Goal: Task Accomplishment & Management: Complete application form

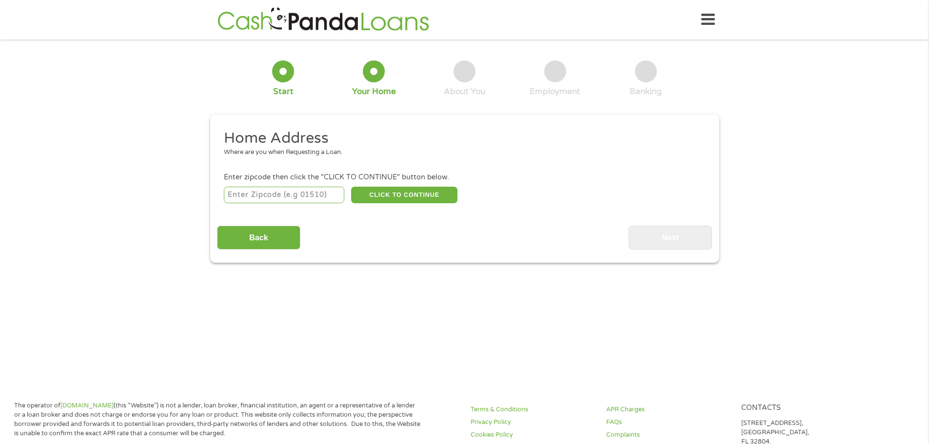
click at [318, 198] on input "number" at bounding box center [284, 195] width 120 height 17
type input "76543"
click at [392, 192] on button "CLICK TO CONTINUE" at bounding box center [404, 195] width 106 height 17
type input "76543"
type input "Killeen"
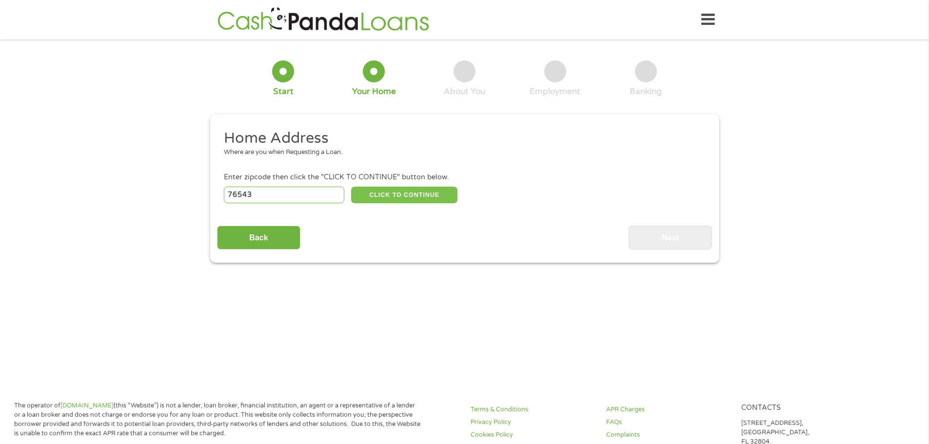
select select "[US_STATE]"
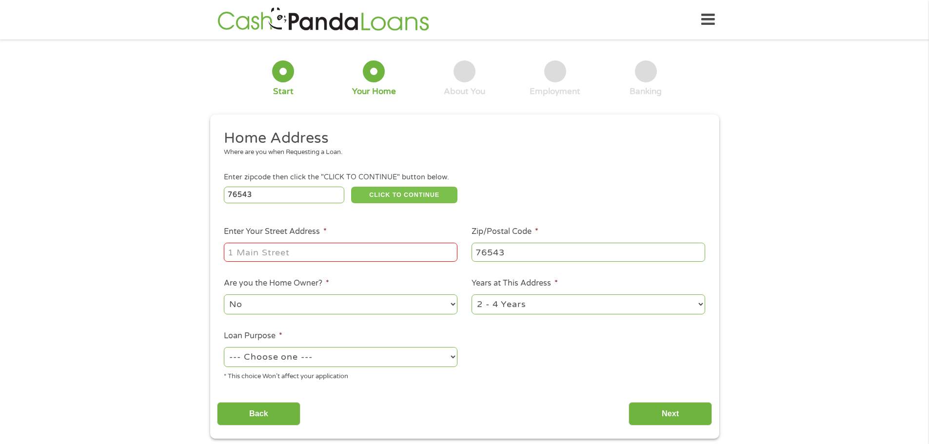
scroll to position [49, 0]
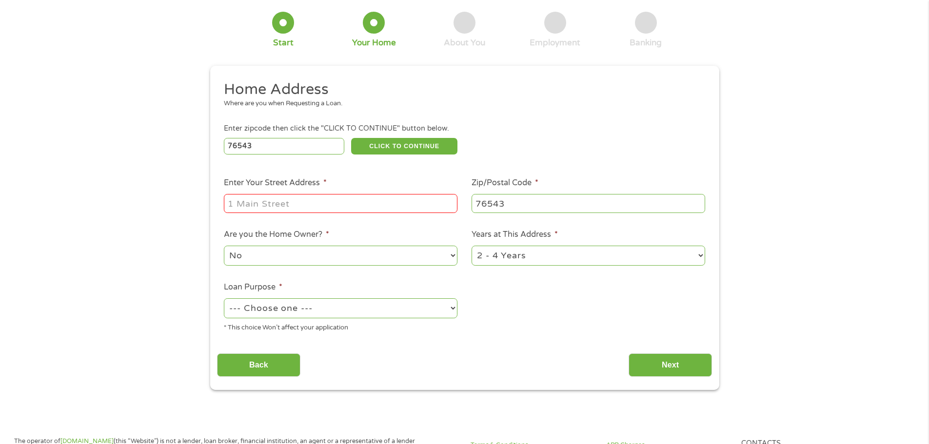
click at [255, 196] on input "Enter Your Street Address *" at bounding box center [341, 203] width 234 height 19
type input "2406 savage dr"
select select "yes"
select select "60months"
select select "shorttermcash"
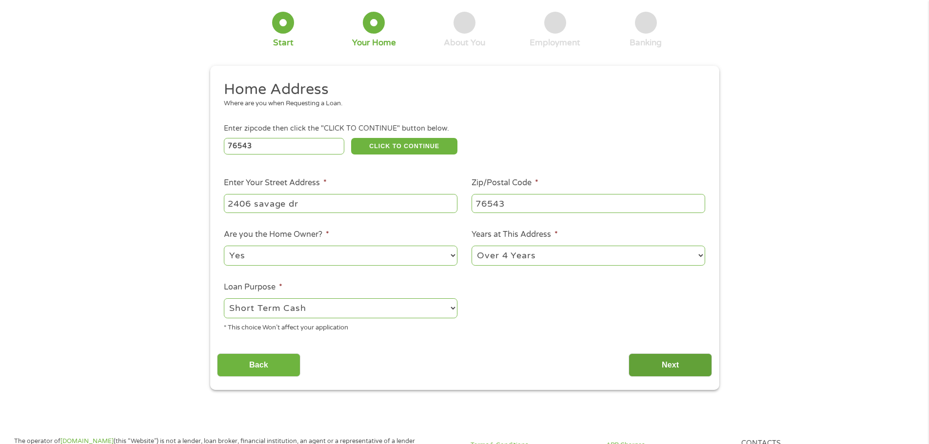
click at [654, 363] on input "Next" at bounding box center [670, 366] width 83 height 24
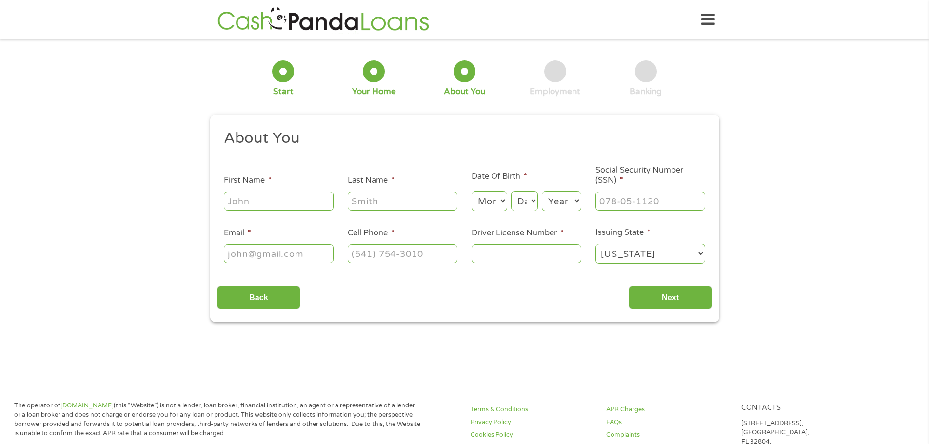
scroll to position [4, 4]
click at [289, 204] on input "First Name *" at bounding box center [279, 201] width 110 height 19
click at [286, 203] on input "First Name *" at bounding box center [279, 201] width 110 height 19
type input "[PERSON_NAME]"
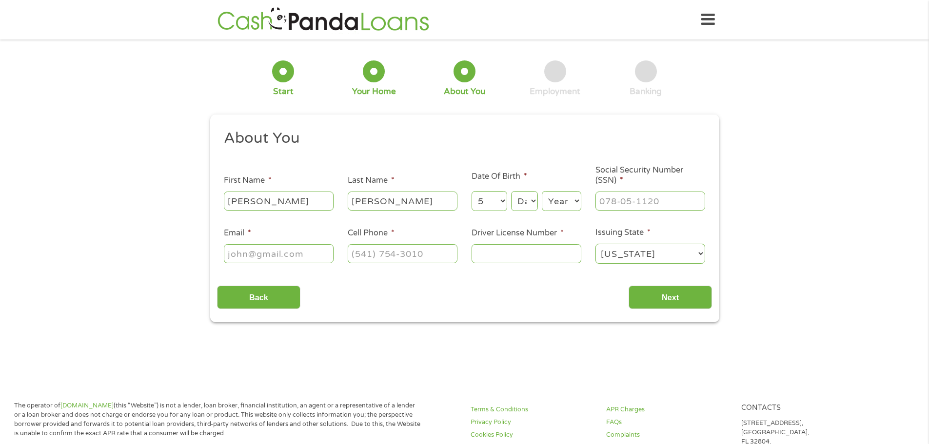
select select "6"
select select "3"
select select "1972"
type input "459-75-1564"
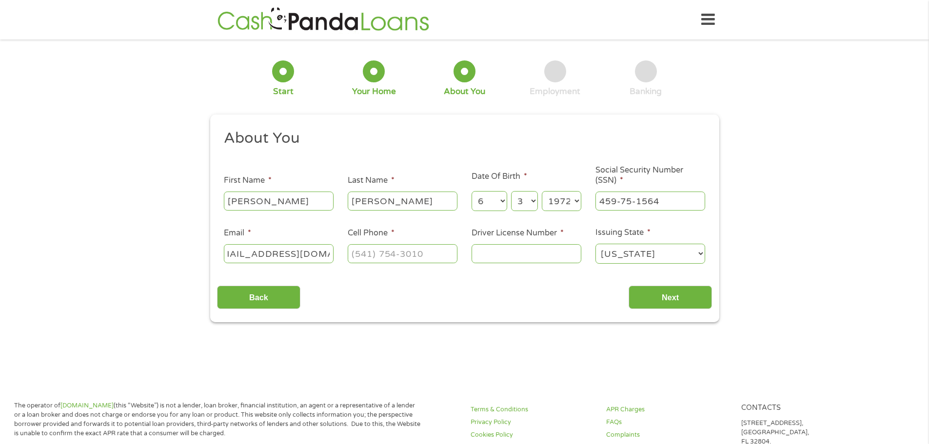
type input "[EMAIL_ADDRESS][DOMAIN_NAME]"
type input "[PHONE_NUMBER]"
type input "37303851"
select select "[US_STATE]"
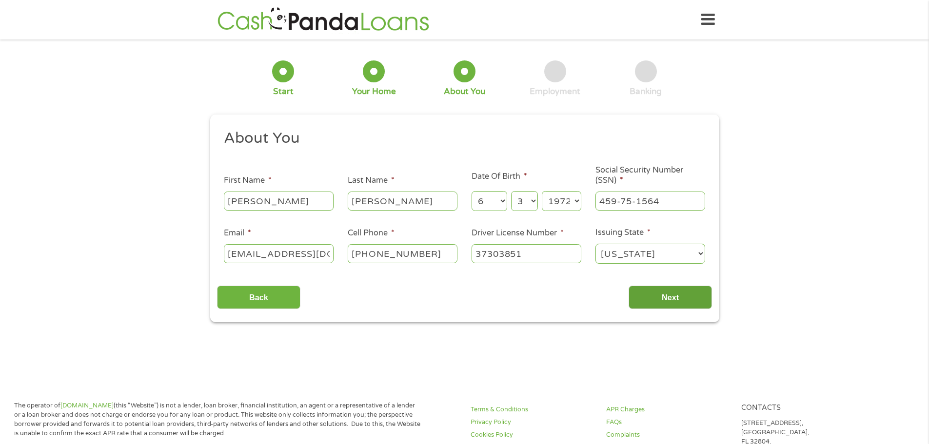
click at [663, 303] on input "Next" at bounding box center [670, 298] width 83 height 24
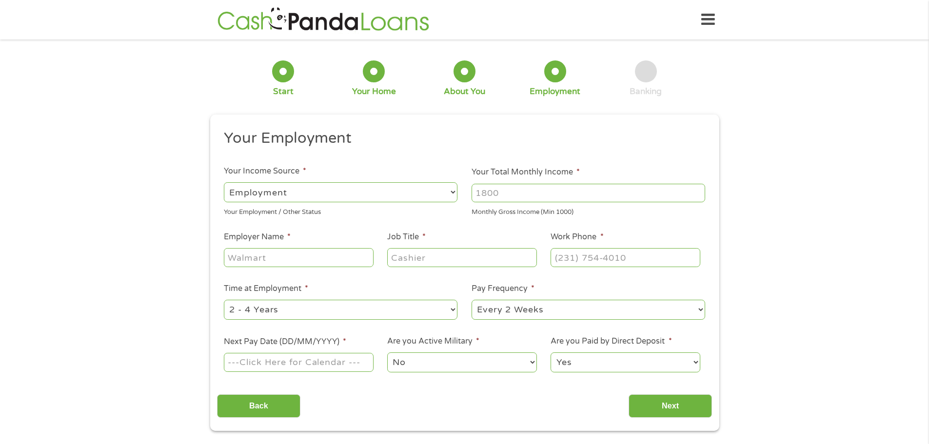
scroll to position [4, 4]
click at [339, 192] on select "--- Choose one --- Employment [DEMOGRAPHIC_DATA] Benefits" at bounding box center [341, 192] width 234 height 20
click at [224, 182] on select "--- Choose one --- Employment [DEMOGRAPHIC_DATA] Benefits" at bounding box center [341, 192] width 234 height 20
click at [496, 195] on input "Your Total Monthly Income *" at bounding box center [589, 193] width 234 height 19
type input "6000"
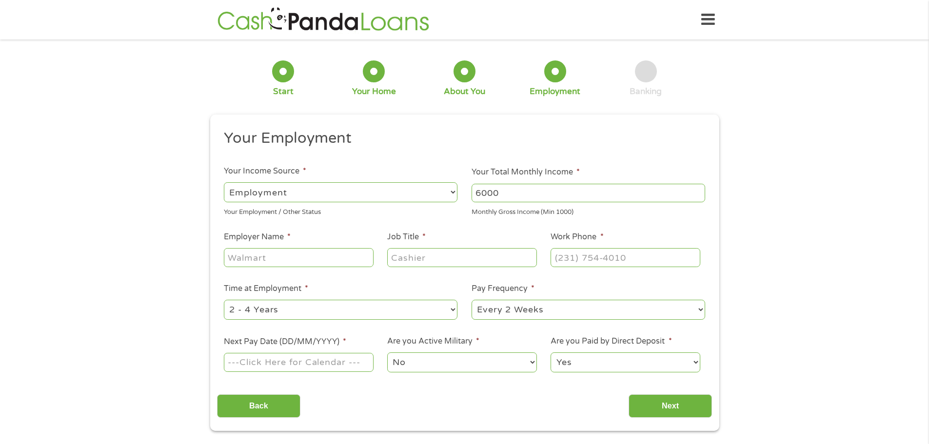
click at [258, 259] on input "Employer Name *" at bounding box center [298, 257] width 149 height 19
type input "TTEC"
type input "CSR"
click at [574, 261] on input "(___) ___-____" at bounding box center [625, 257] width 149 height 19
type input "[PHONE_NUMBER]"
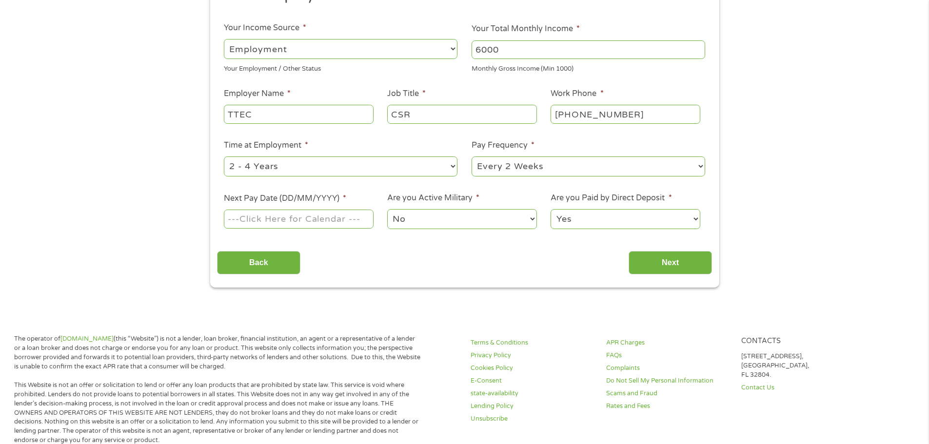
scroll to position [146, 0]
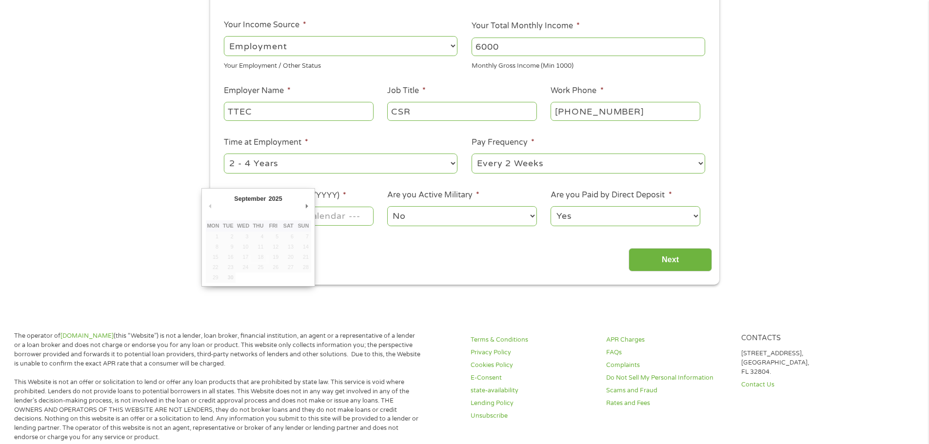
click at [298, 222] on body "Home Get Loan Offer How it works FAQs Blog Cash Loans Quick Loans Online Loans …" at bounding box center [464, 385] width 929 height 1063
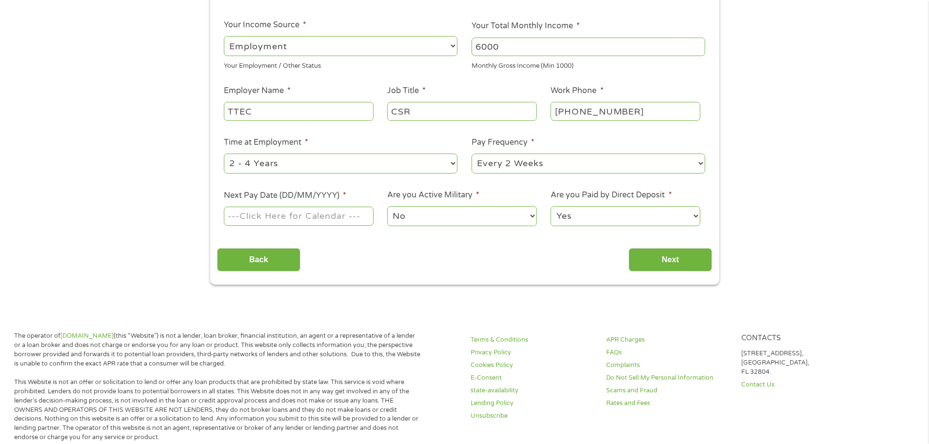
click at [298, 222] on input "Next Pay Date (DD/MM/YYYY) *" at bounding box center [298, 216] width 149 height 19
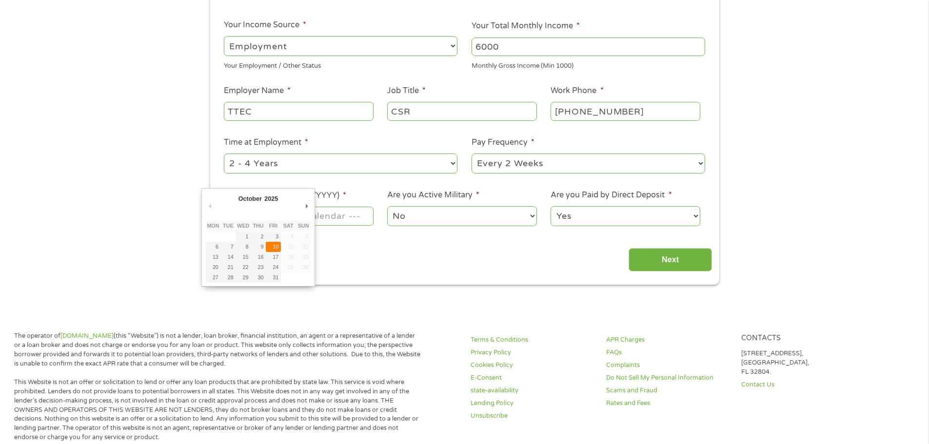
type input "[DATE]"
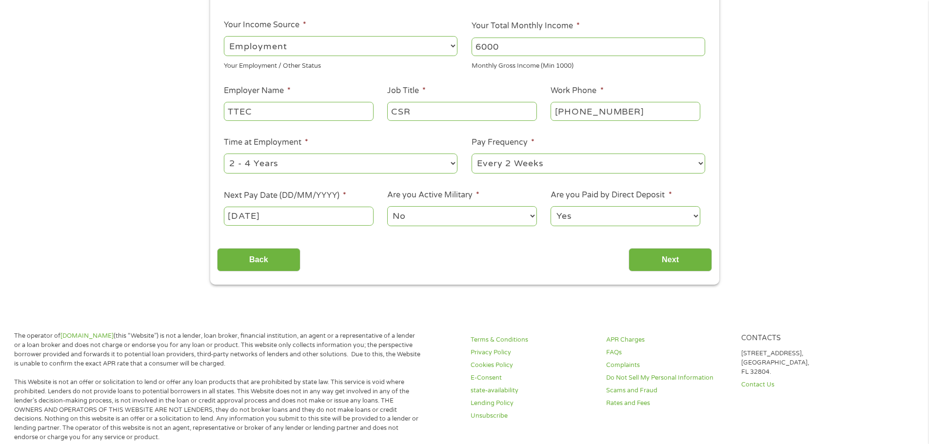
click at [414, 212] on select "No Yes" at bounding box center [461, 216] width 149 height 20
click at [598, 218] on select "Yes No" at bounding box center [625, 216] width 149 height 20
click at [671, 259] on input "Next" at bounding box center [670, 260] width 83 height 24
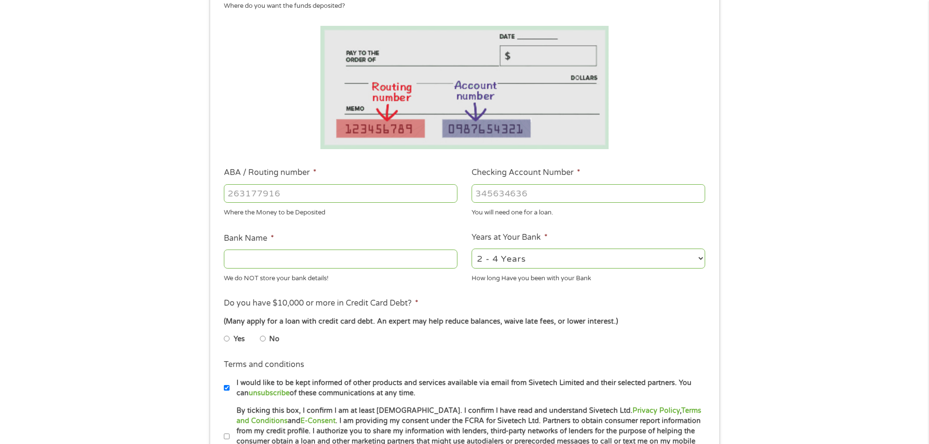
click at [337, 196] on input "ABA / Routing number *" at bounding box center [341, 193] width 234 height 19
type input "053100737"
type input "FIFTH THIRD BANK NA"
type input "053100737"
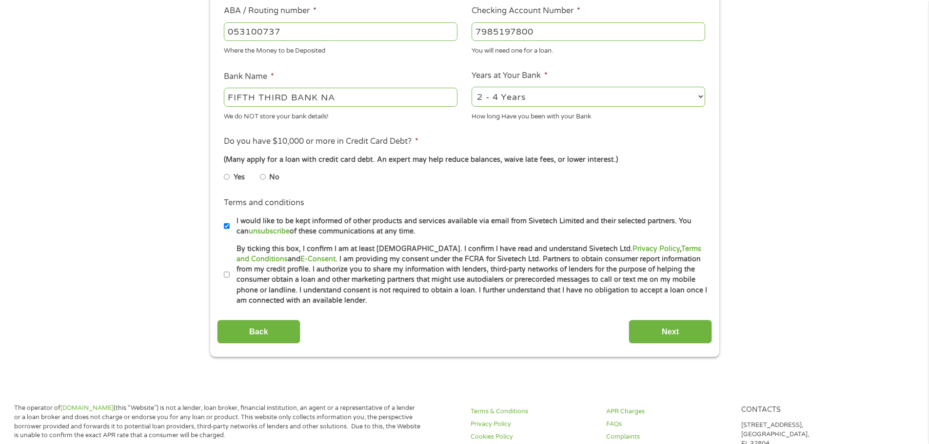
scroll to position [341, 0]
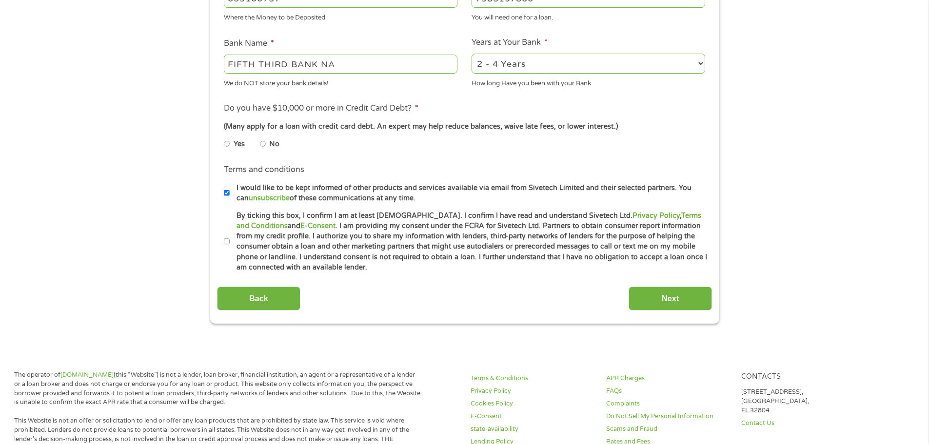
type input "7985197800"
click at [263, 143] on input "No" at bounding box center [263, 144] width 6 height 16
radio input "true"
click at [224, 243] on input "By ticking this box, I confirm I am at least [DEMOGRAPHIC_DATA]. I confirm I ha…" at bounding box center [227, 242] width 6 height 16
checkbox input "true"
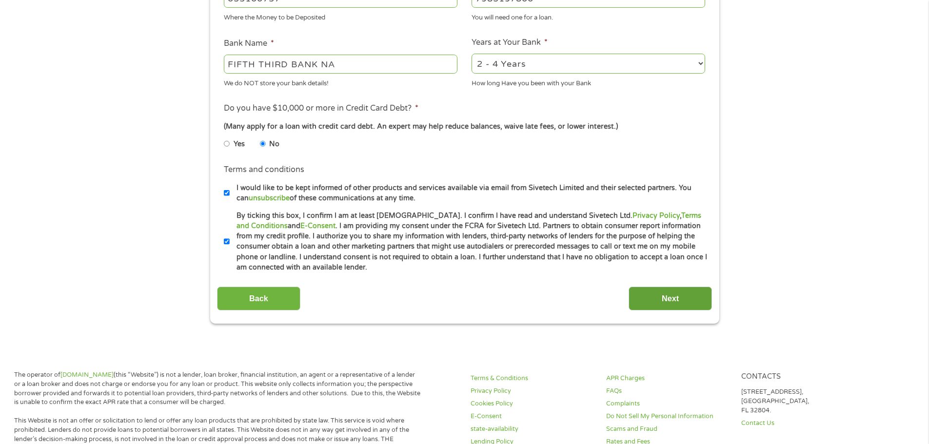
click at [705, 300] on input "Next" at bounding box center [670, 299] width 83 height 24
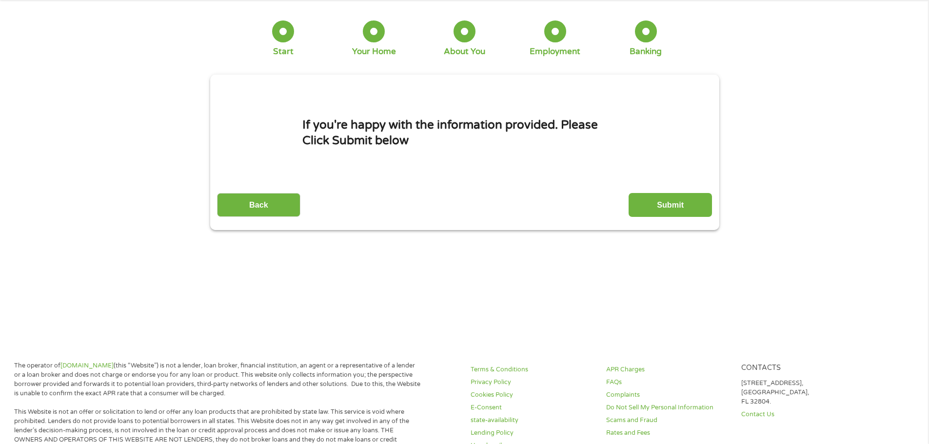
scroll to position [0, 0]
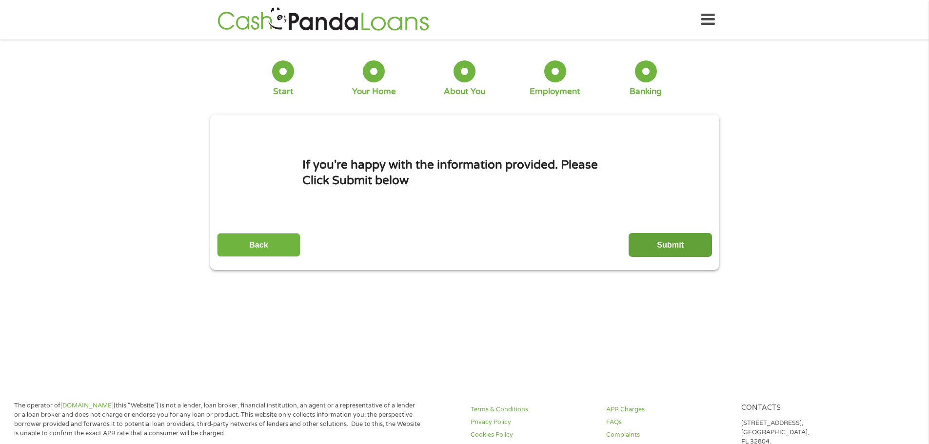
click at [683, 243] on input "Submit" at bounding box center [670, 245] width 83 height 24
